Goal: Information Seeking & Learning: Learn about a topic

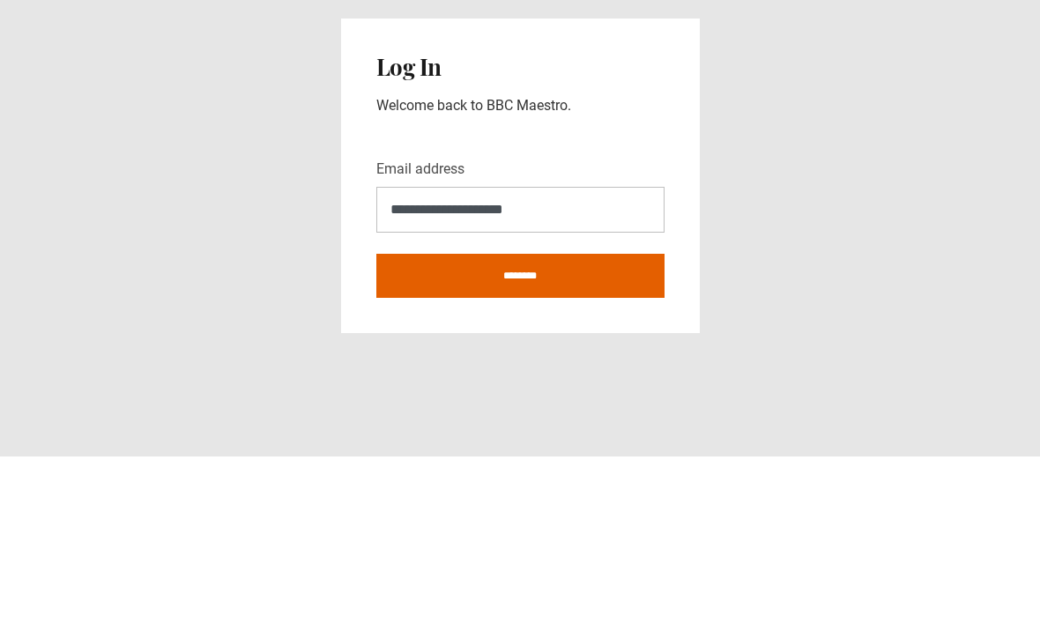
type input "**********"
click at [520, 420] on input "********" at bounding box center [520, 442] width 288 height 44
type input "**********"
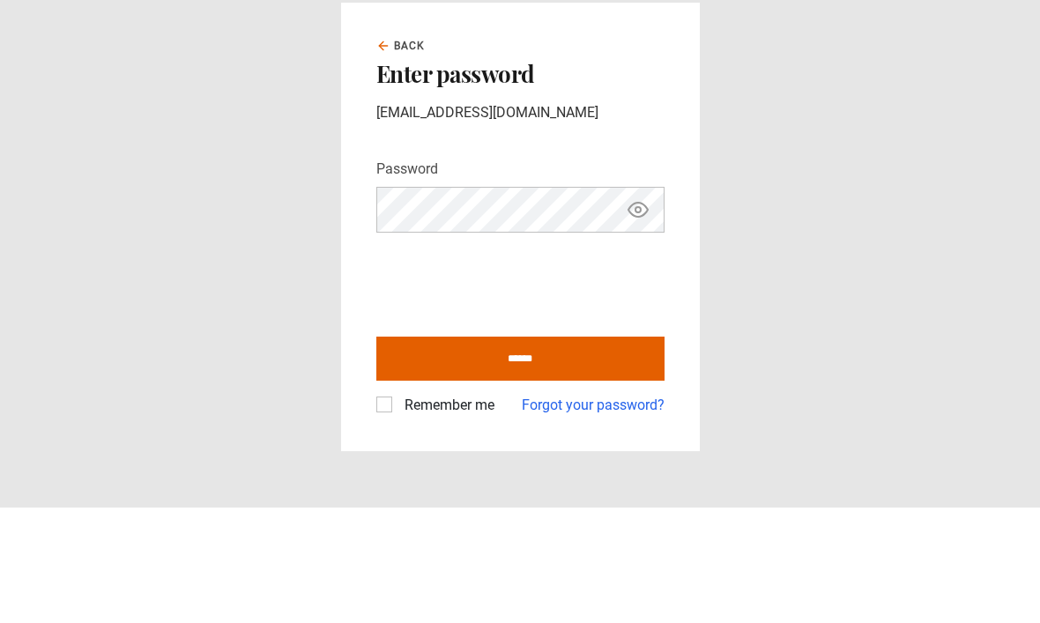
scroll to position [59, 0]
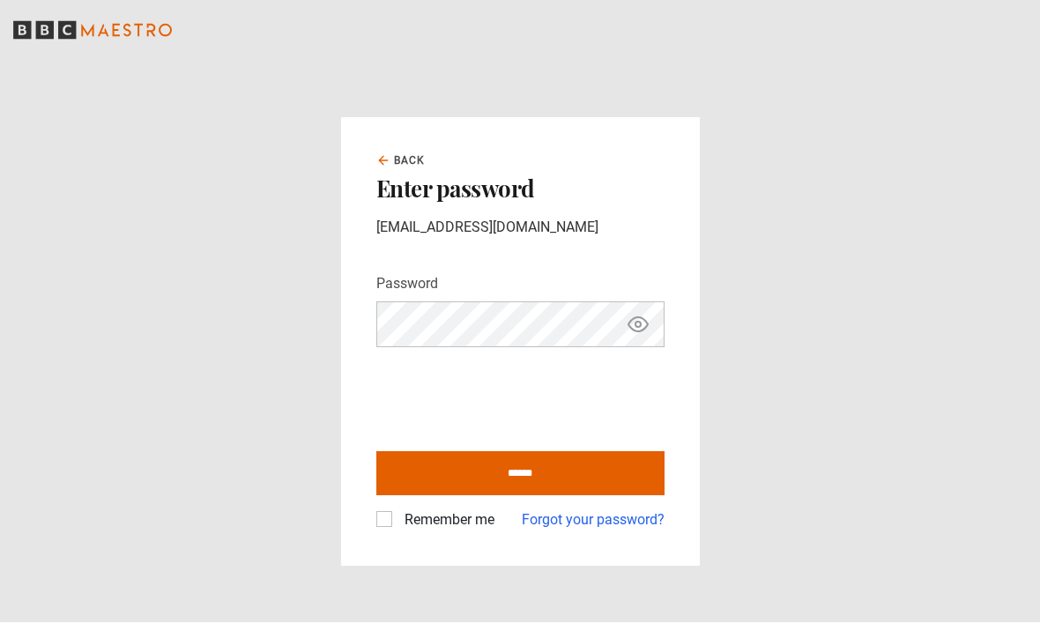
click at [637, 314] on icon "Show password" at bounding box center [637, 324] width 21 height 21
click at [526, 452] on input "******" at bounding box center [520, 474] width 288 height 44
type input "**********"
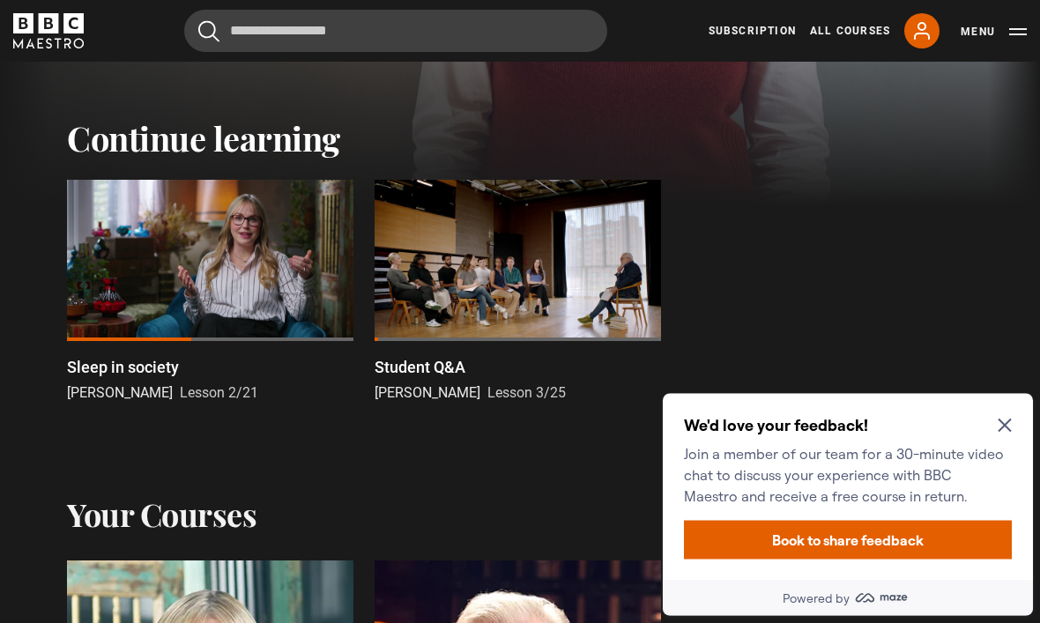
scroll to position [440, 0]
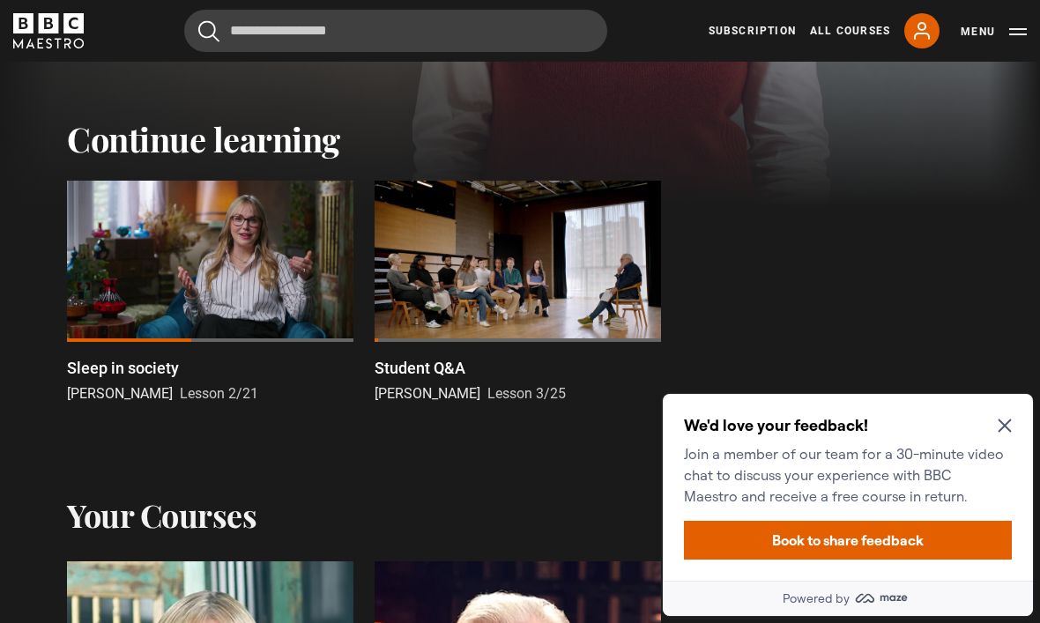
click at [999, 424] on icon "Close Maze Prompt" at bounding box center [1004, 425] width 14 height 14
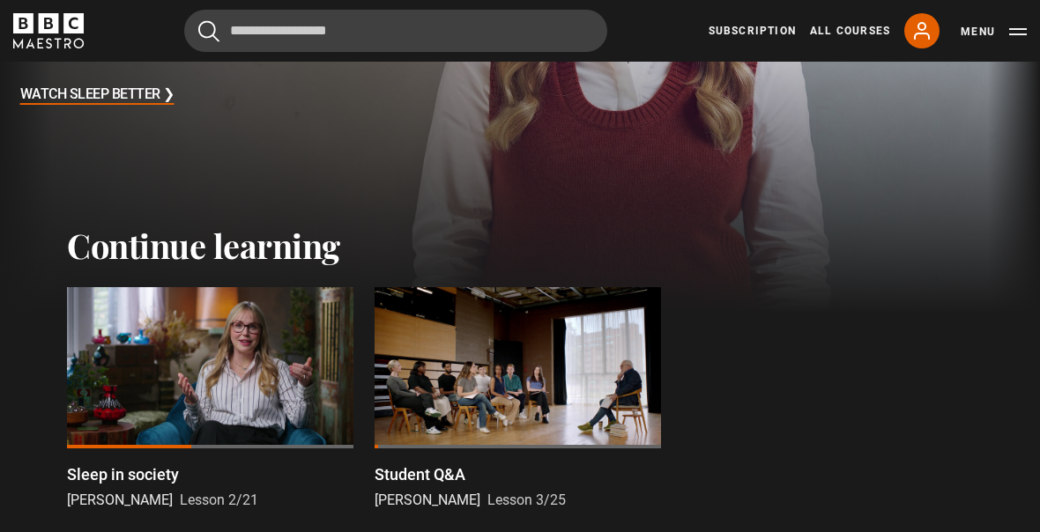
scroll to position [334, 0]
click at [248, 377] on div at bounding box center [210, 366] width 286 height 161
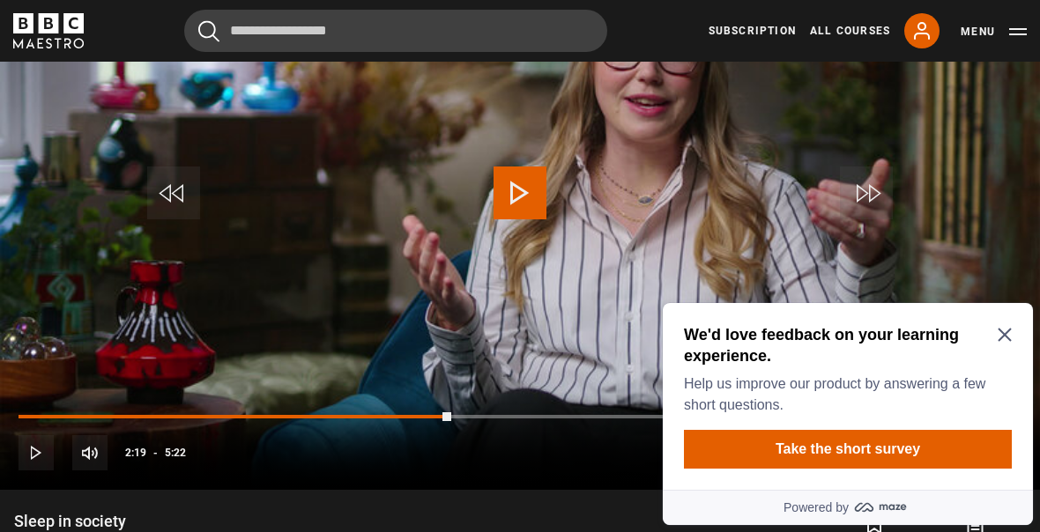
click at [1003, 337] on icon "Close Maze Prompt" at bounding box center [1004, 335] width 14 height 14
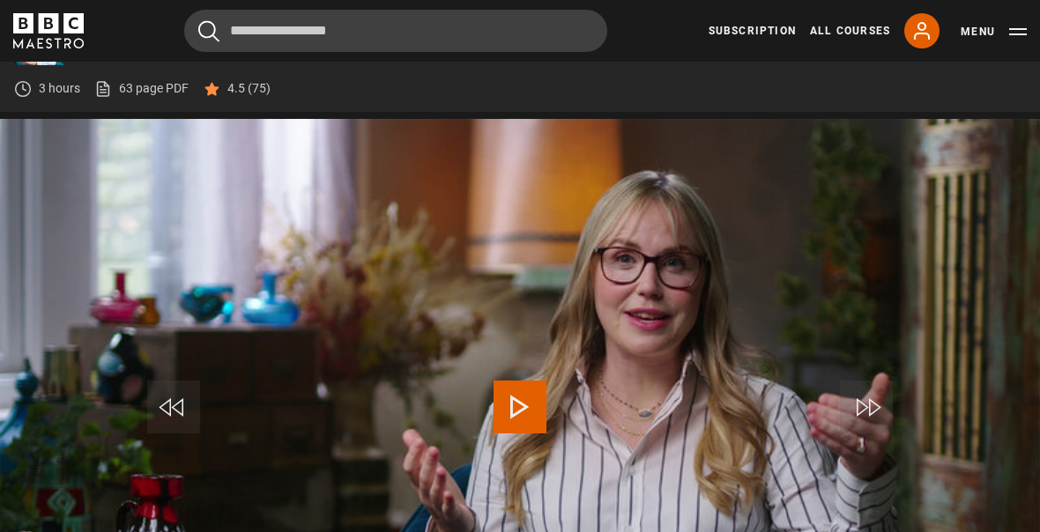
scroll to position [665, 0]
click at [1025, 27] on button "Menu" at bounding box center [993, 32] width 66 height 18
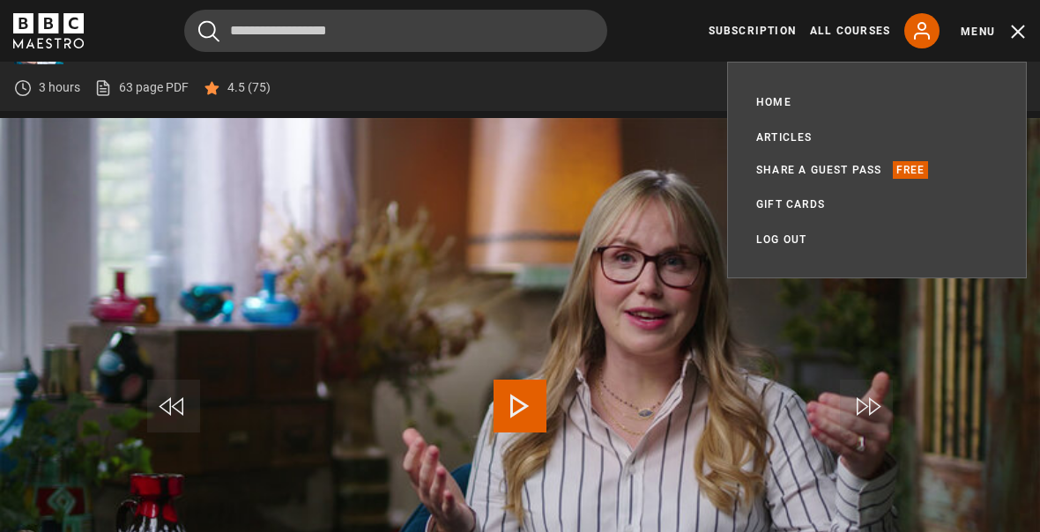
click at [638, 36] on div "Cancel Courses Previous courses Next courses Agatha Christie Writing 12 Related…" at bounding box center [519, 31] width 1013 height 42
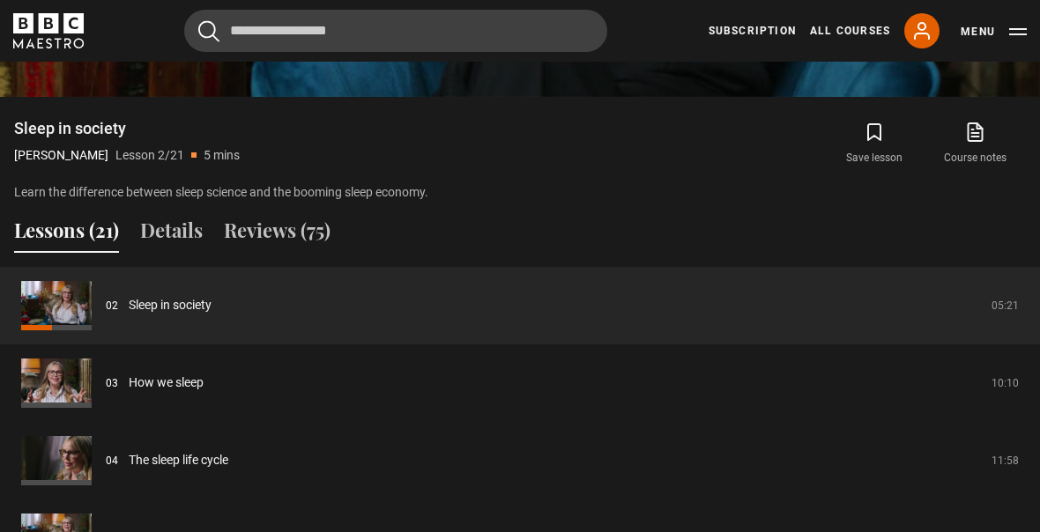
scroll to position [1267, 0]
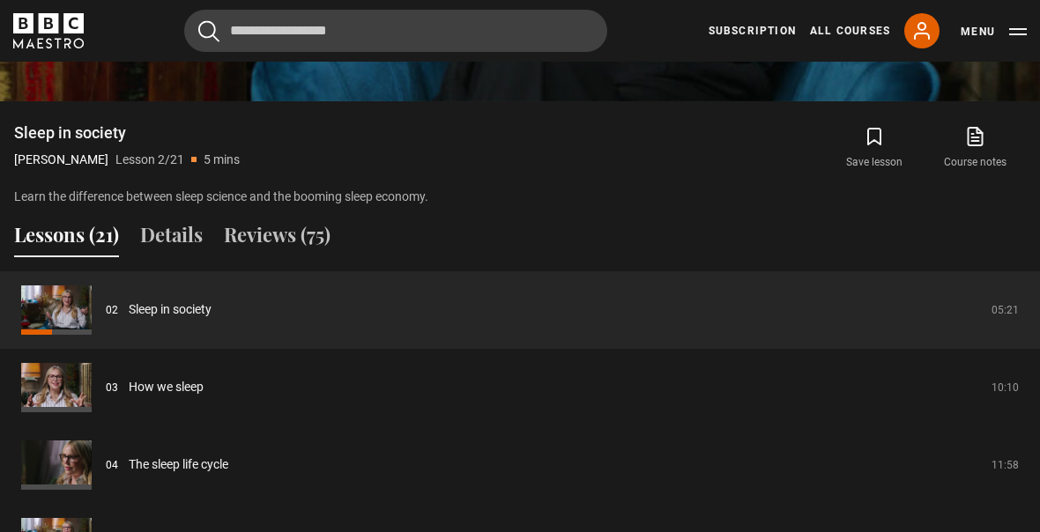
click at [50, 257] on button "Lessons (21)" at bounding box center [66, 238] width 105 height 37
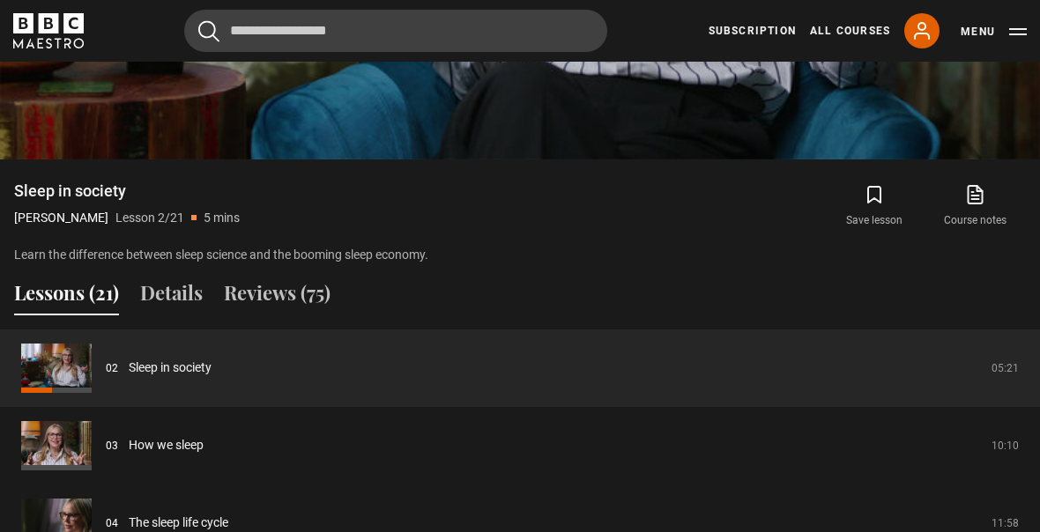
scroll to position [1193, 0]
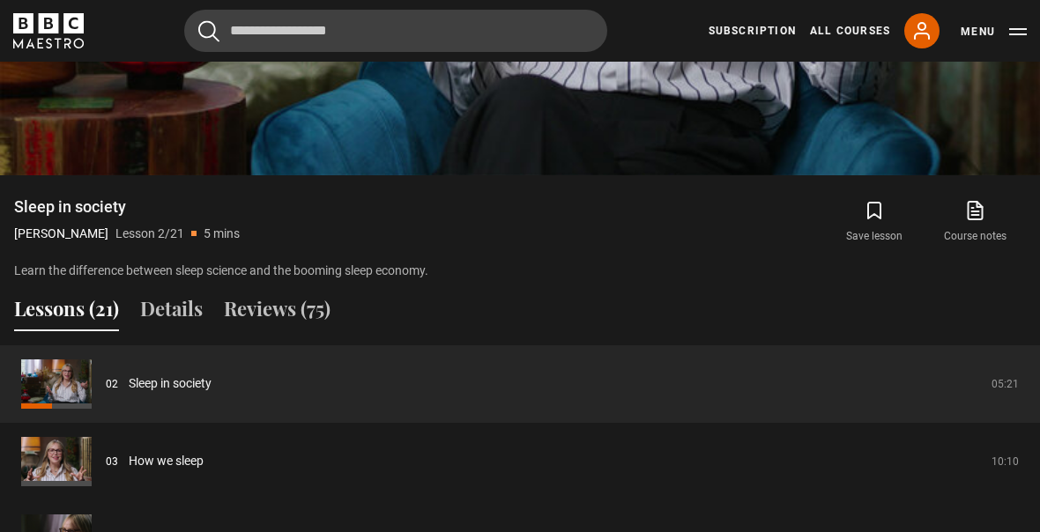
click at [172, 331] on button "Details" at bounding box center [171, 312] width 63 height 37
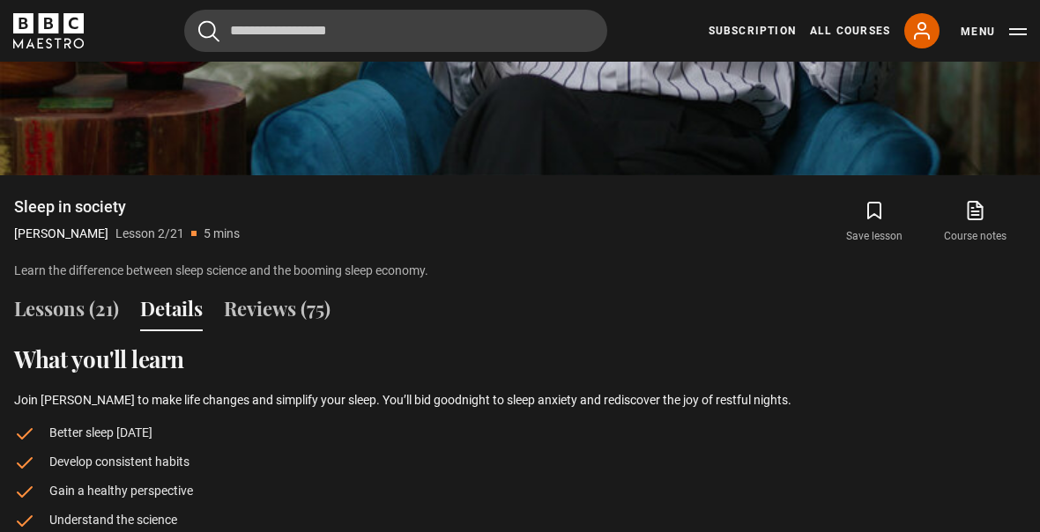
click at [278, 331] on button "Reviews (75)" at bounding box center [277, 312] width 107 height 37
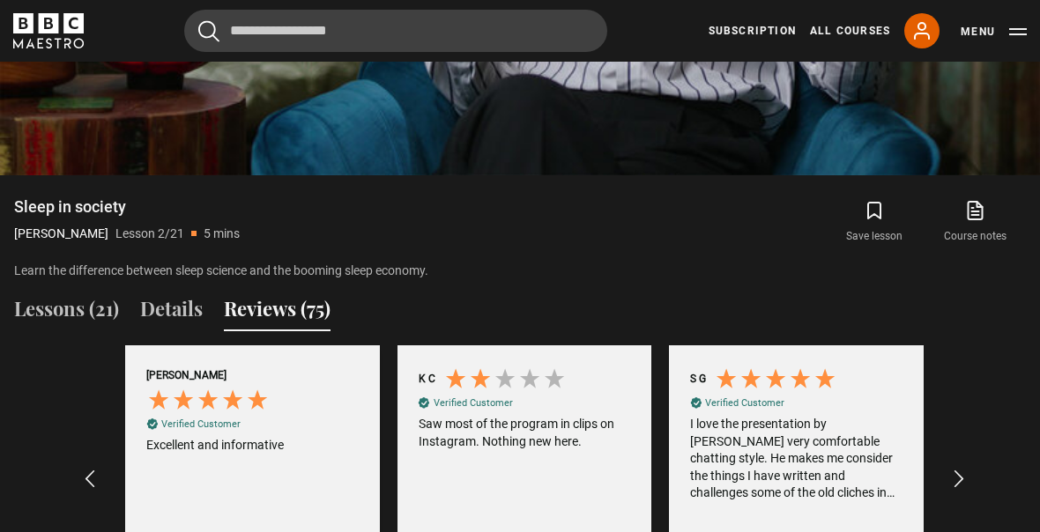
click at [59, 331] on button "Lessons (21)" at bounding box center [66, 312] width 105 height 37
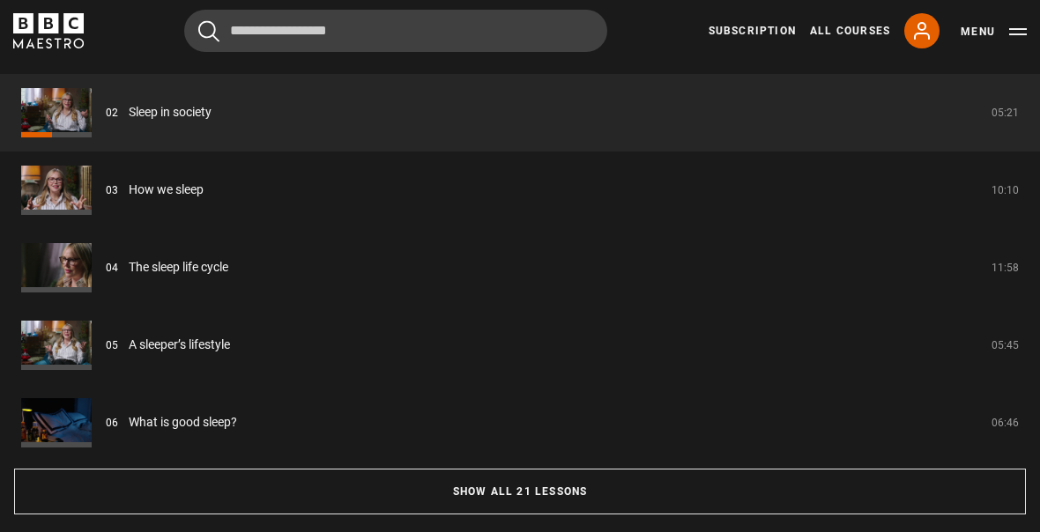
scroll to position [1464, 0]
click at [547, 514] on button "Show all 21 lessons" at bounding box center [519, 492] width 1011 height 46
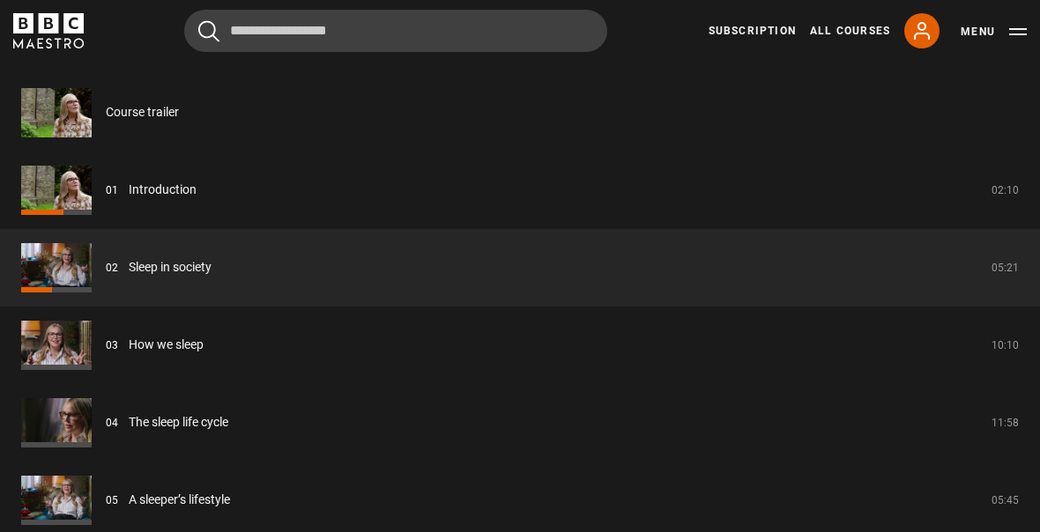
click at [129, 199] on link "Introduction" at bounding box center [163, 190] width 68 height 18
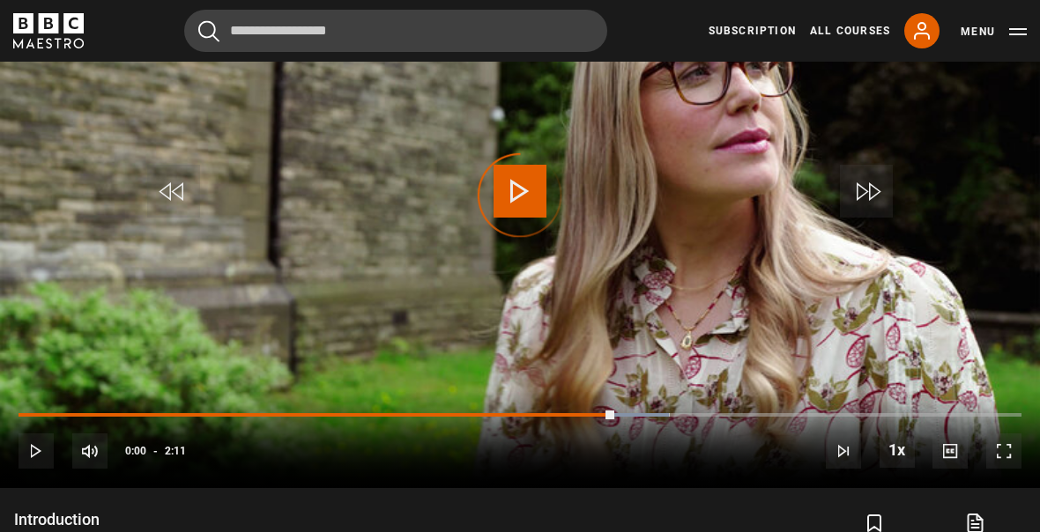
scroll to position [880, 0]
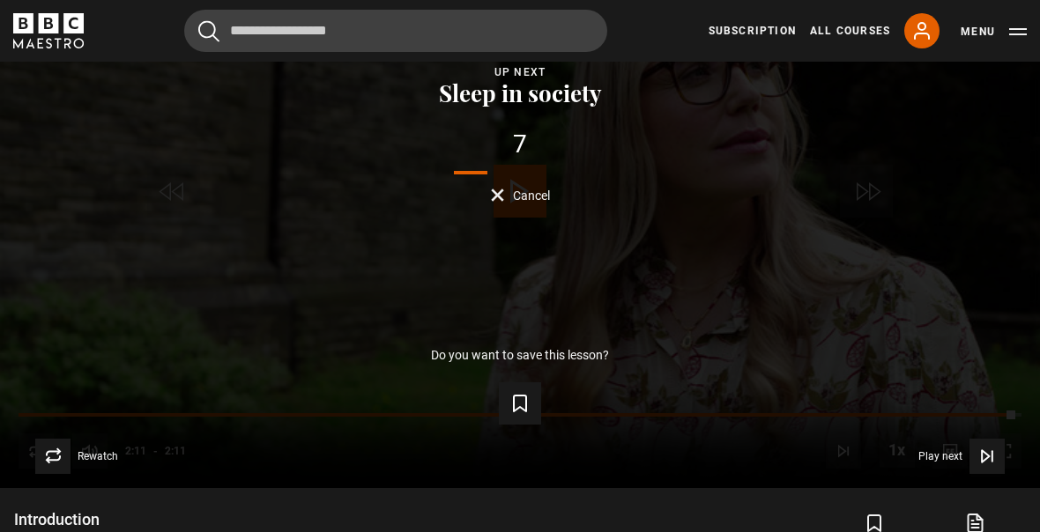
click at [965, 474] on button "Play next Play next" at bounding box center [961, 456] width 86 height 35
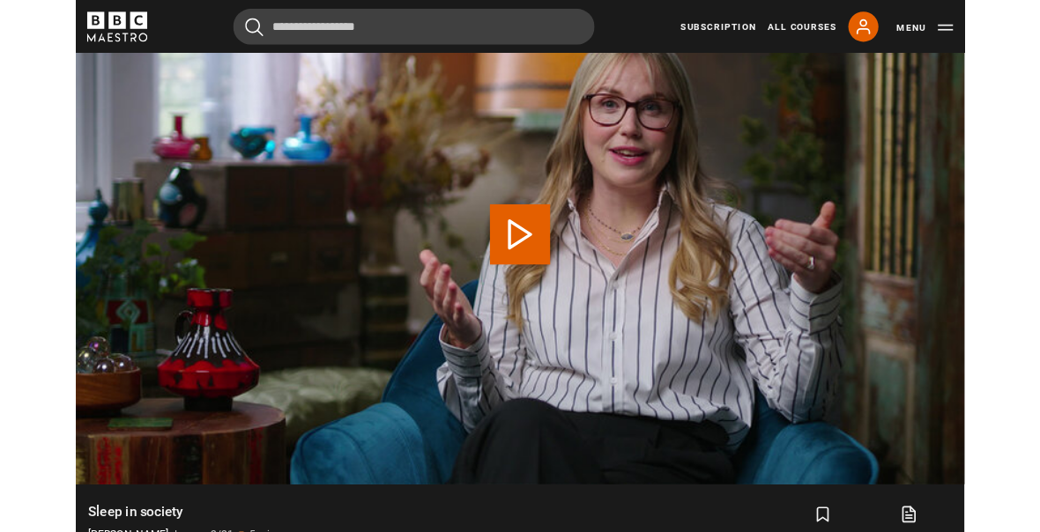
scroll to position [798, 0]
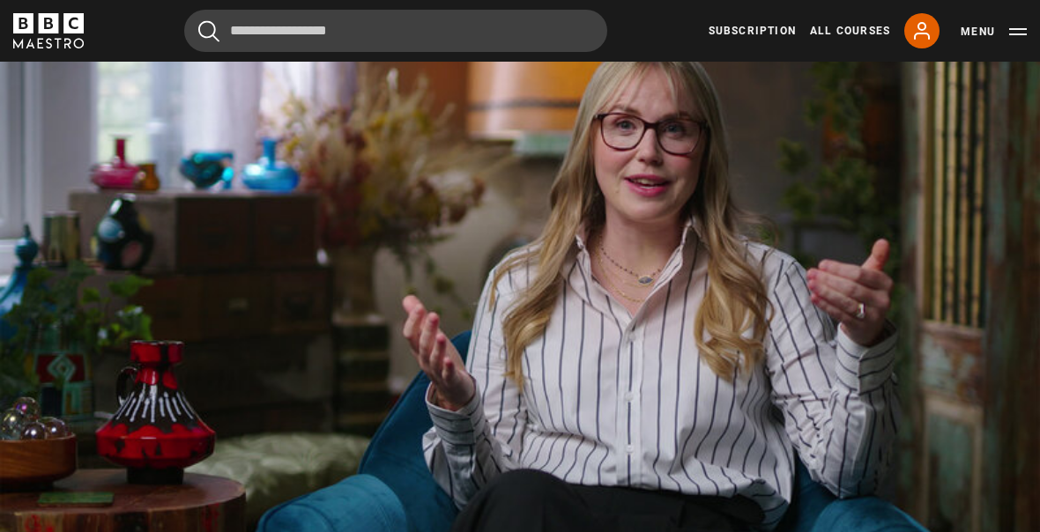
click at [586, 570] on video-js "Video Player is loading. Play Lesson Sleep in society 10s Skip Back 10 seconds …" at bounding box center [520, 277] width 1040 height 585
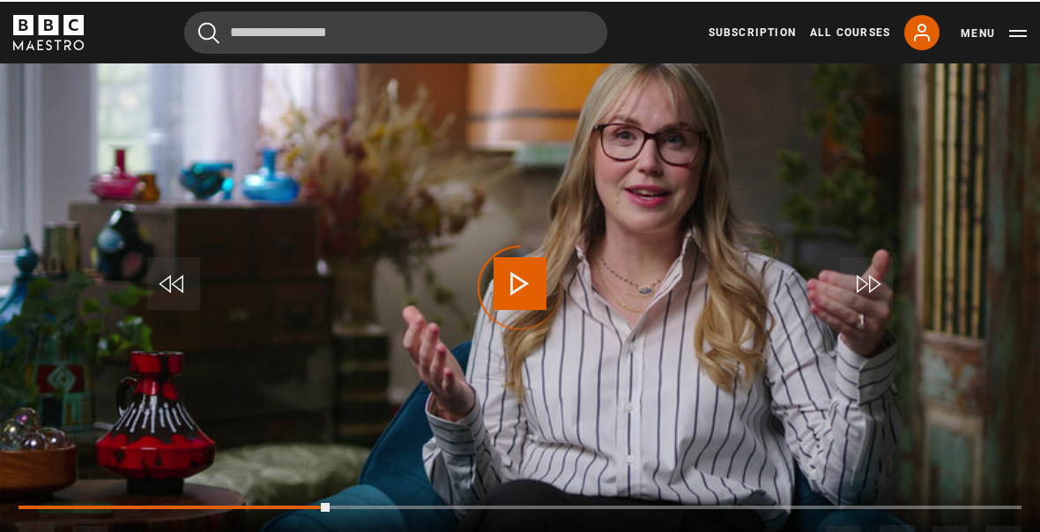
scroll to position [788, 0]
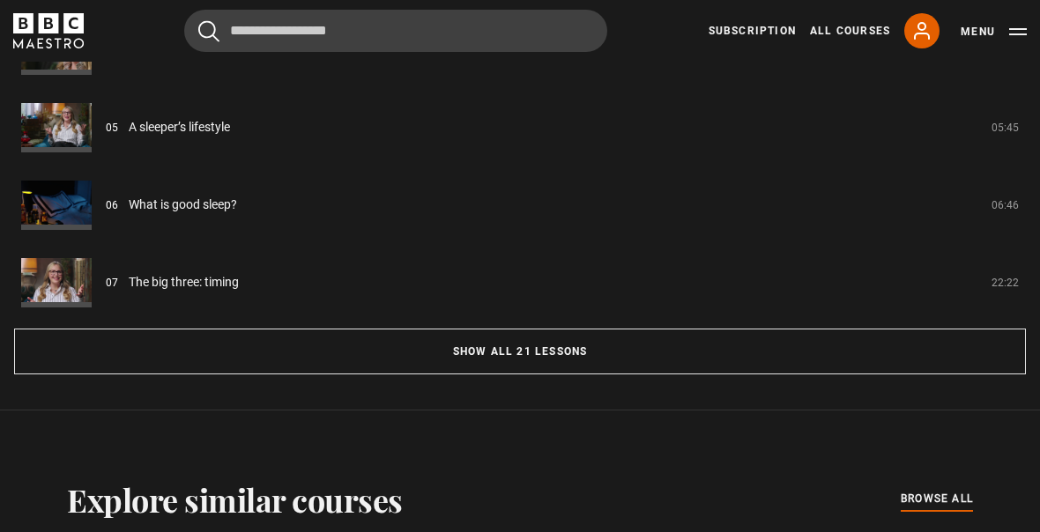
scroll to position [1604, 0]
click at [782, 374] on button "Show all 21 lessons" at bounding box center [519, 352] width 1011 height 46
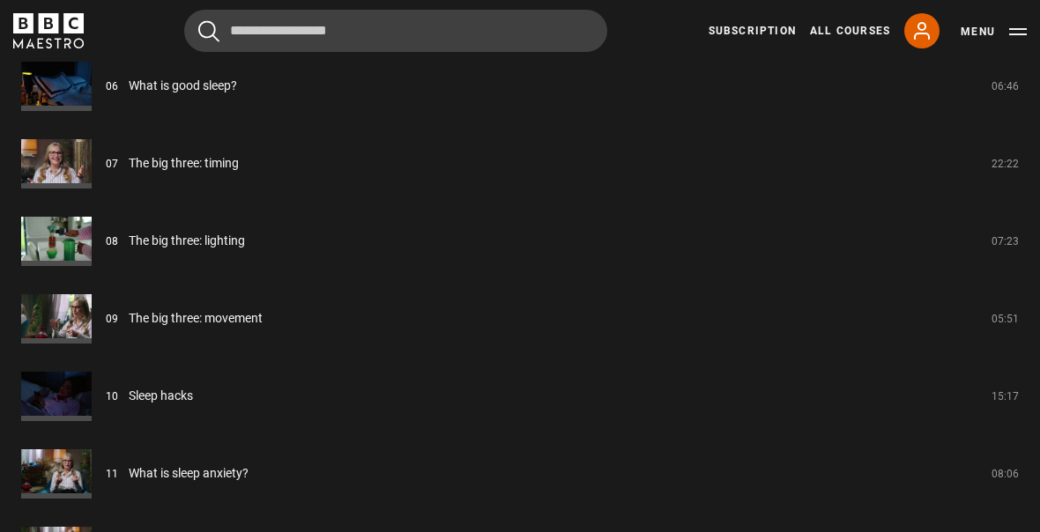
scroll to position [1956, 0]
